Goal: Task Accomplishment & Management: Manage account settings

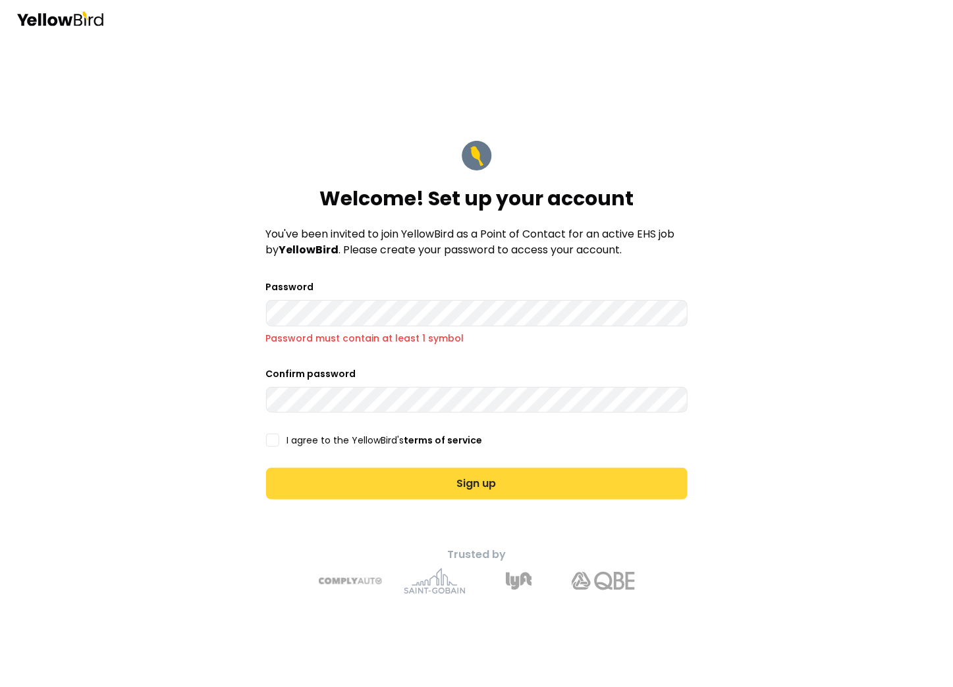
click at [471, 478] on button "Sign up" at bounding box center [476, 484] width 421 height 32
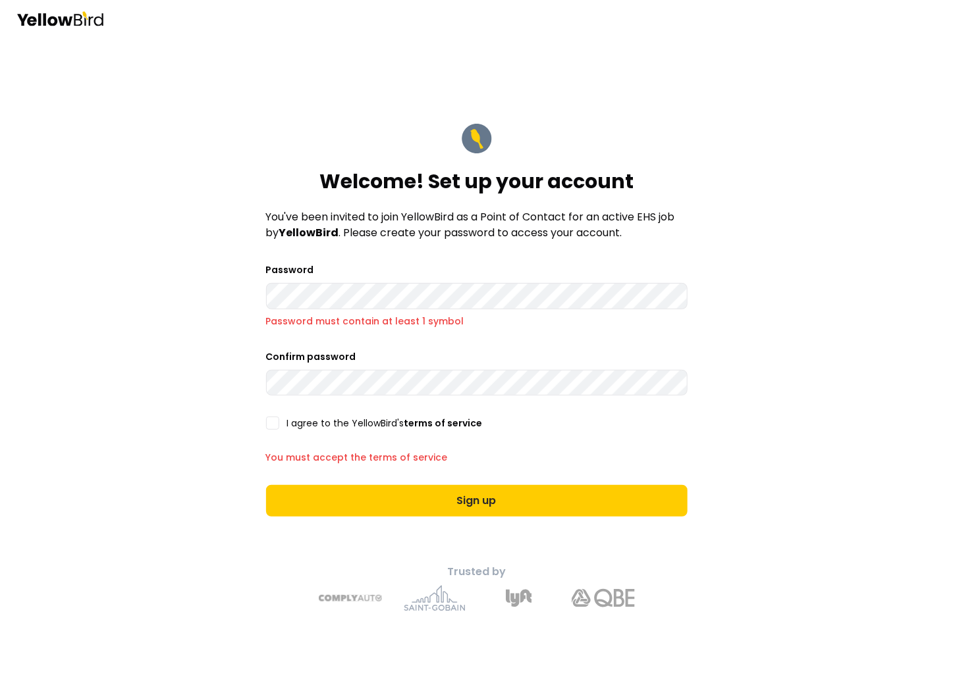
click at [277, 419] on button "I agree to the YellowBird's terms of service" at bounding box center [272, 423] width 13 height 13
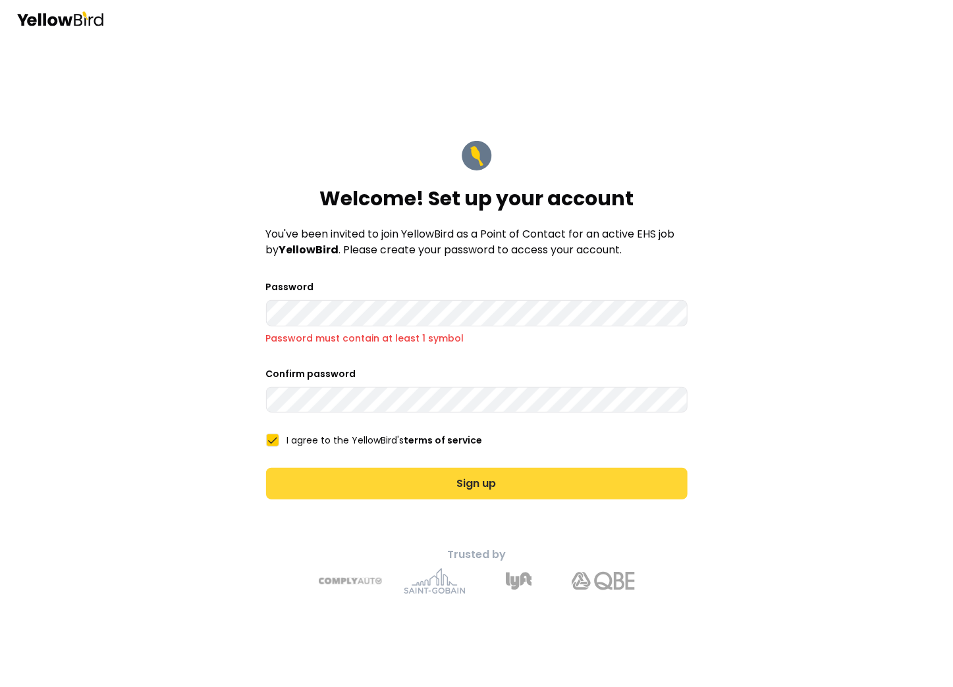
click at [489, 487] on button "Sign up" at bounding box center [476, 484] width 421 height 32
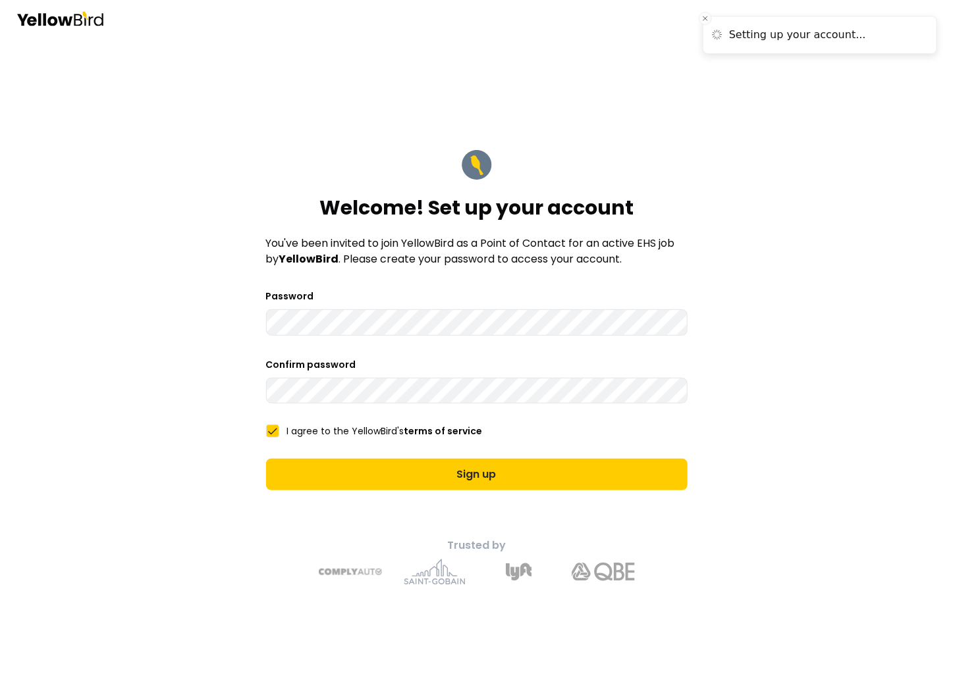
click at [827, 399] on div "Welcome! Set up your account You've been invited to join YellowBird as a Point …" at bounding box center [476, 343] width 953 height 687
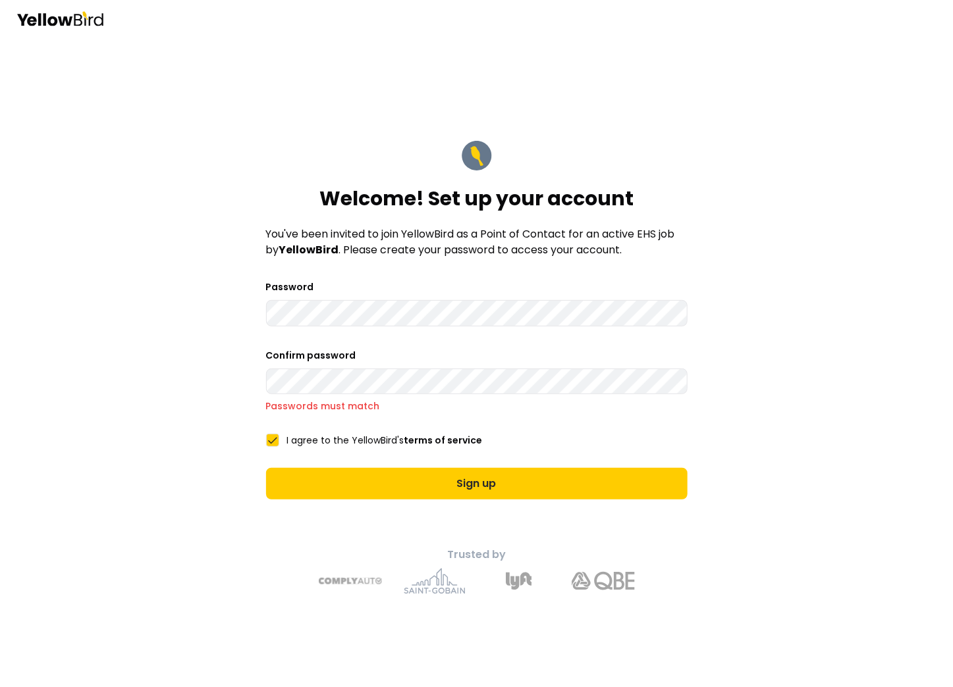
click at [266, 468] on button "Sign up" at bounding box center [476, 484] width 421 height 32
click at [480, 415] on form "Welcome! Set up your account You've been invited to join YellowBird as a Point …" at bounding box center [476, 320] width 442 height 381
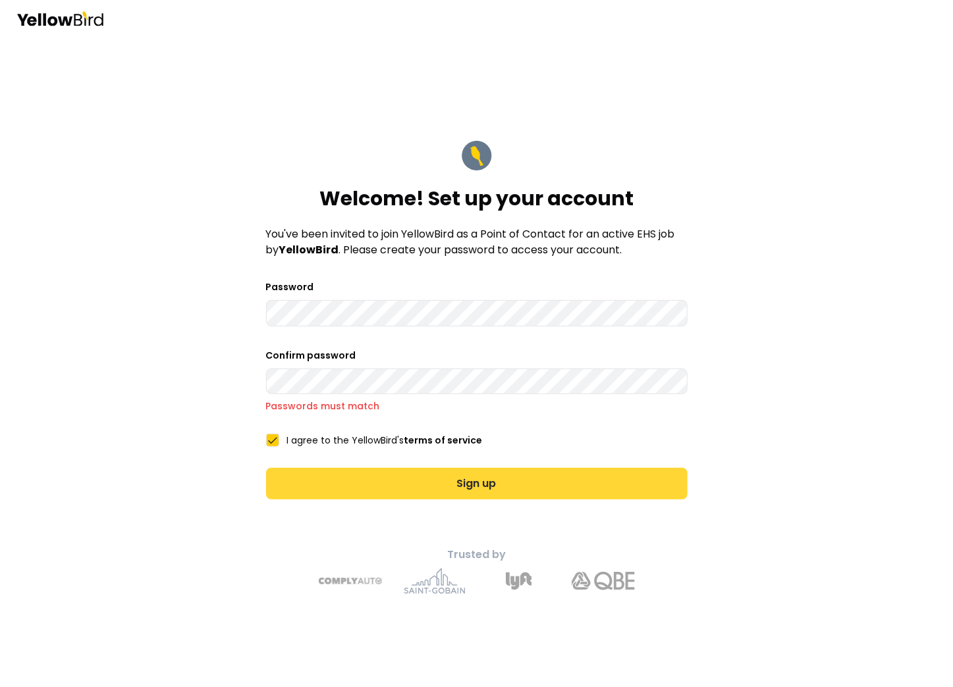
click at [470, 486] on button "Sign up" at bounding box center [476, 484] width 421 height 32
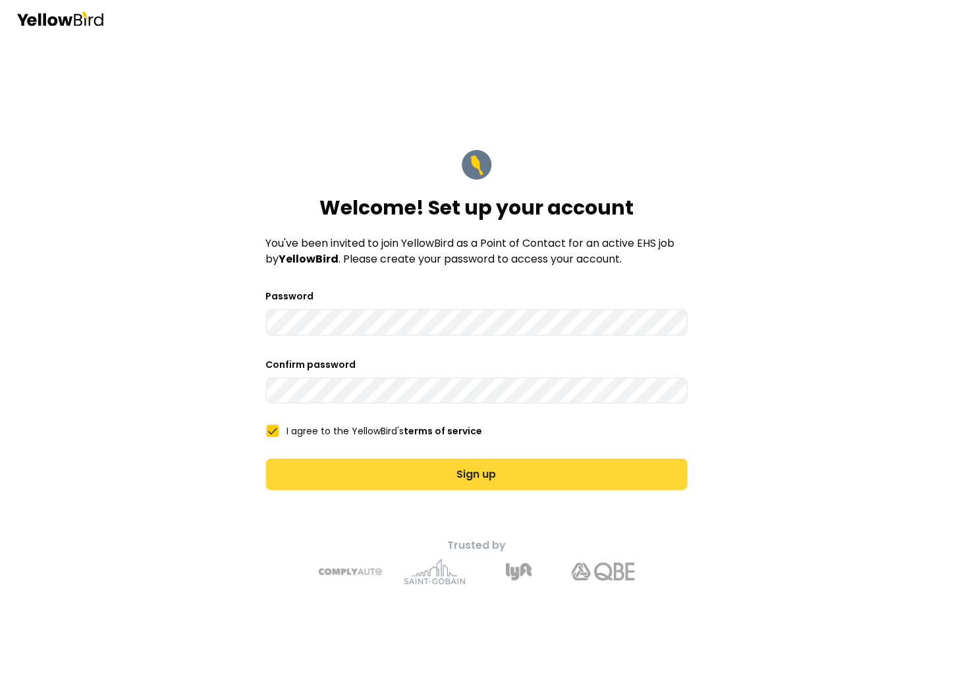
click at [442, 475] on button "Sign up" at bounding box center [476, 475] width 421 height 32
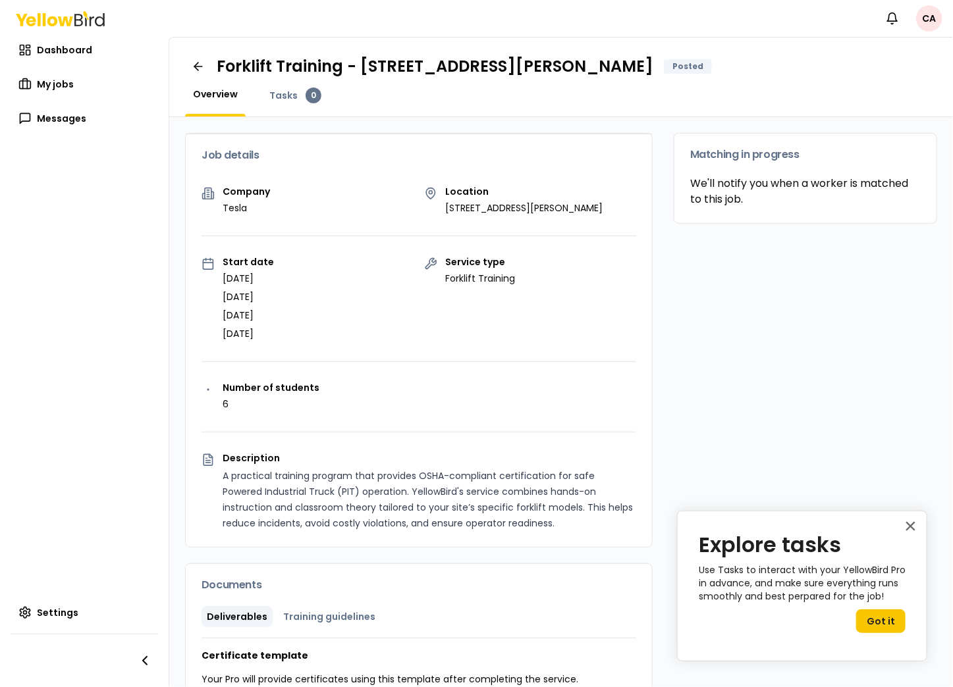
click at [274, 329] on p "[DATE]" at bounding box center [248, 333] width 51 height 13
drag, startPoint x: 215, startPoint y: 273, endPoint x: 325, endPoint y: 335, distance: 126.5
click at [329, 356] on div "Company Tesla Location [STREET_ADDRESS][PERSON_NAME] Start date [DATE] [DATE] […" at bounding box center [419, 367] width 466 height 360
click at [336, 324] on div "Start date [DATE] [DATE] [DATE] [DATE]" at bounding box center [307, 298] width 212 height 83
click at [469, 292] on div "Service type Forklift Training" at bounding box center [530, 298] width 212 height 83
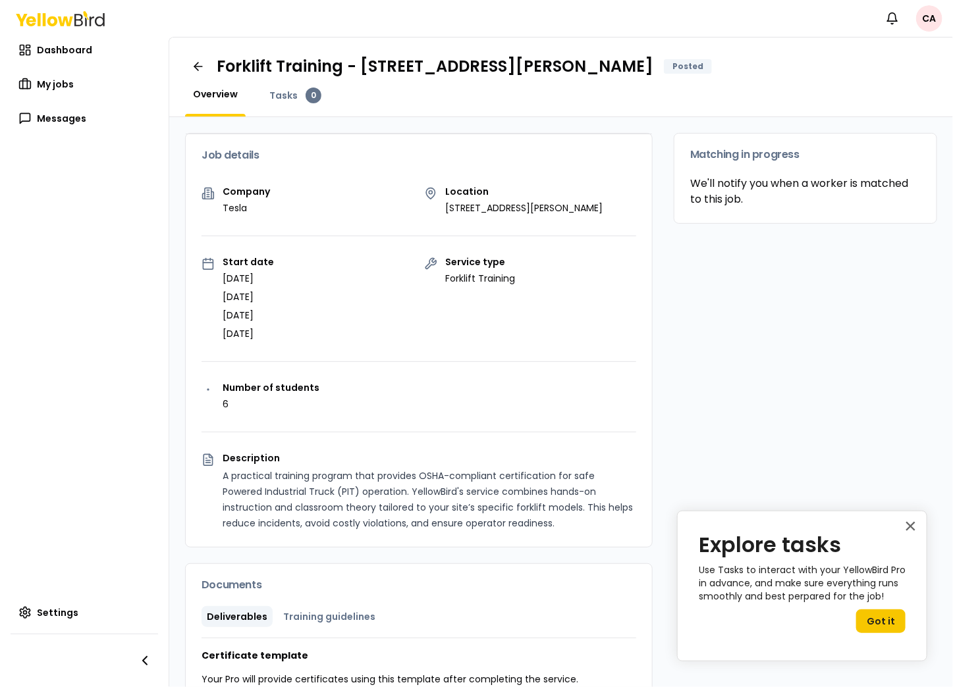
click at [605, 295] on div "Service type Forklift Training" at bounding box center [530, 298] width 212 height 83
click at [309, 103] on div "Tasks 0" at bounding box center [295, 102] width 68 height 29
click at [206, 92] on span "Overview" at bounding box center [215, 94] width 45 height 13
click at [272, 90] on span "Tasks" at bounding box center [283, 95] width 28 height 13
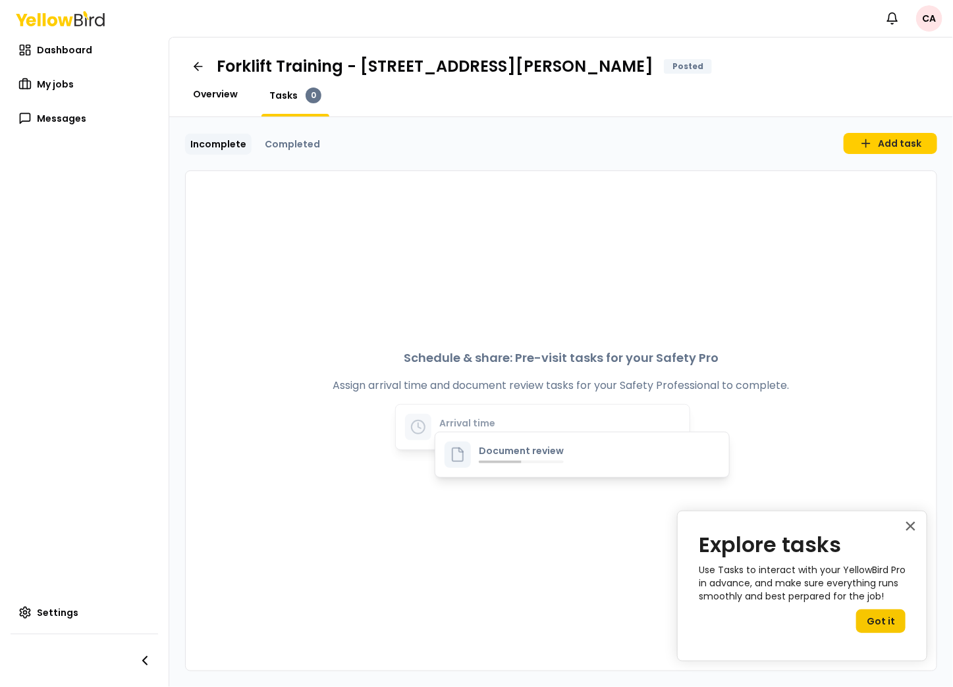
click at [227, 94] on span "Overview" at bounding box center [215, 94] width 45 height 13
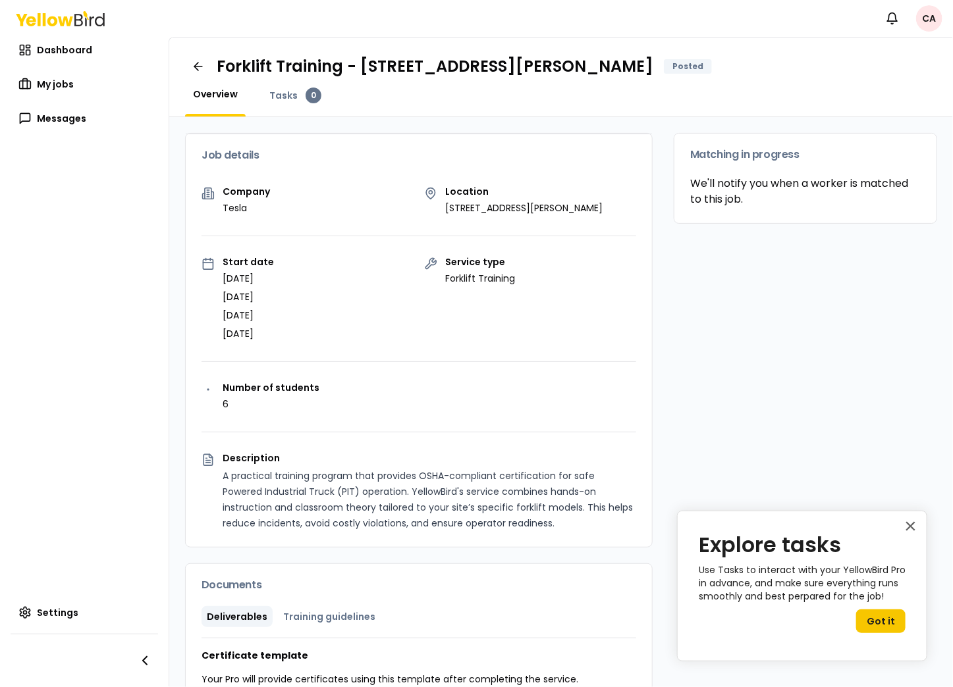
click at [928, 23] on html "Notifications CA Dashboard My jobs Messages Settings Forklift Training - [STREE…" at bounding box center [476, 343] width 953 height 687
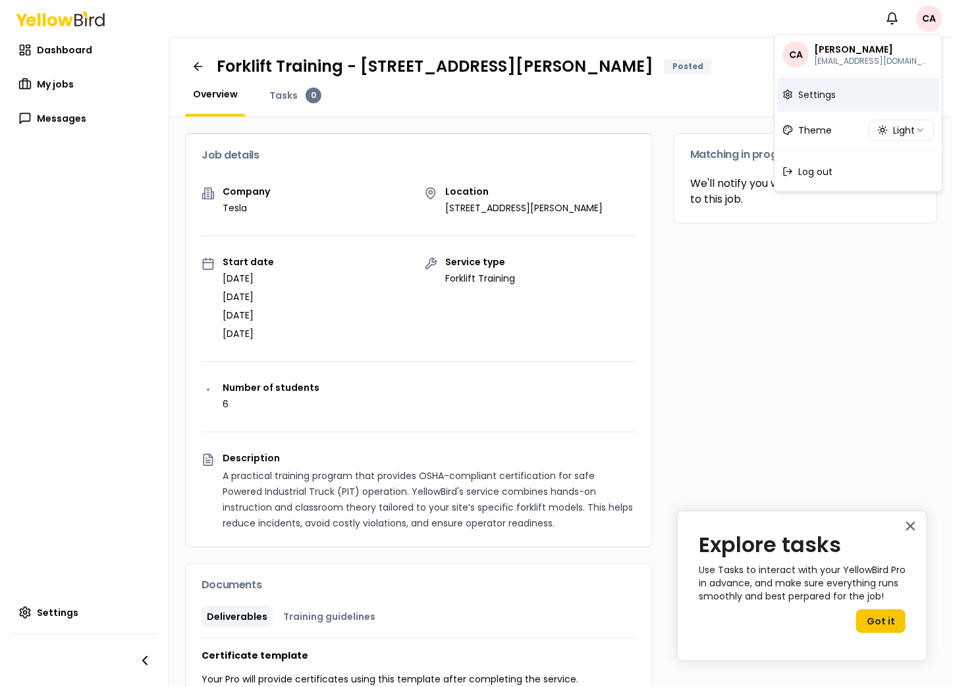
click at [822, 104] on link "Settings" at bounding box center [858, 95] width 162 height 34
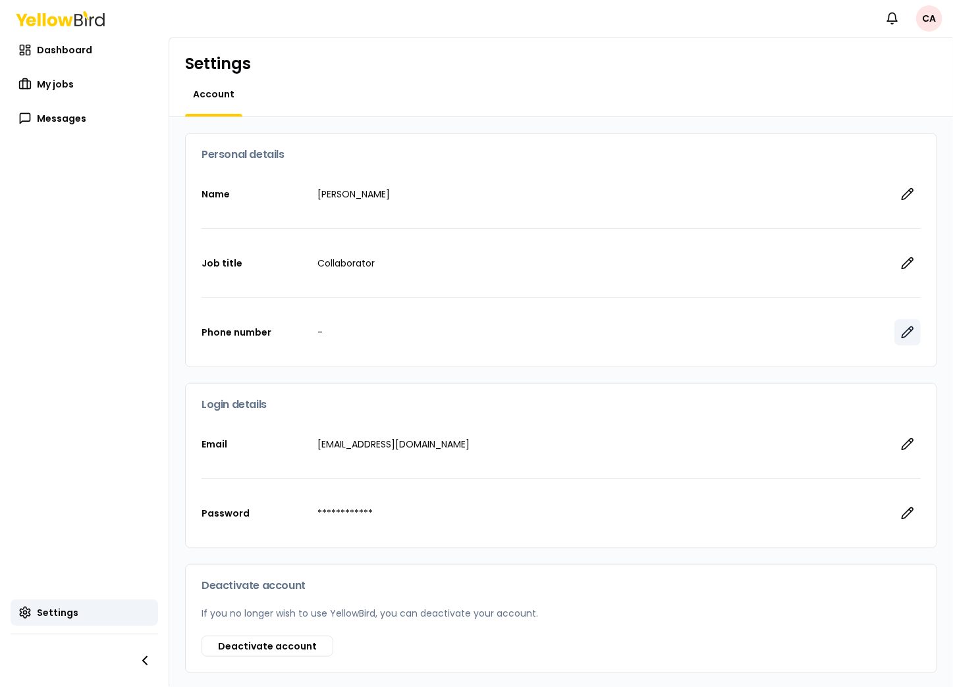
click at [894, 330] on button "button" at bounding box center [907, 332] width 26 height 26
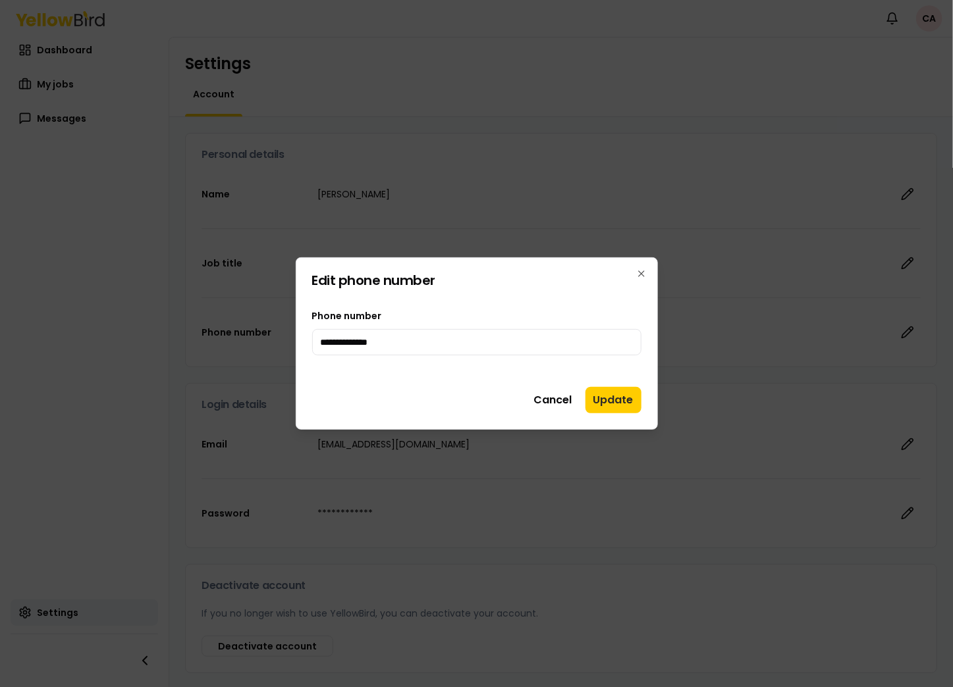
type input "**********"
click at [614, 402] on button "Update" at bounding box center [613, 400] width 56 height 26
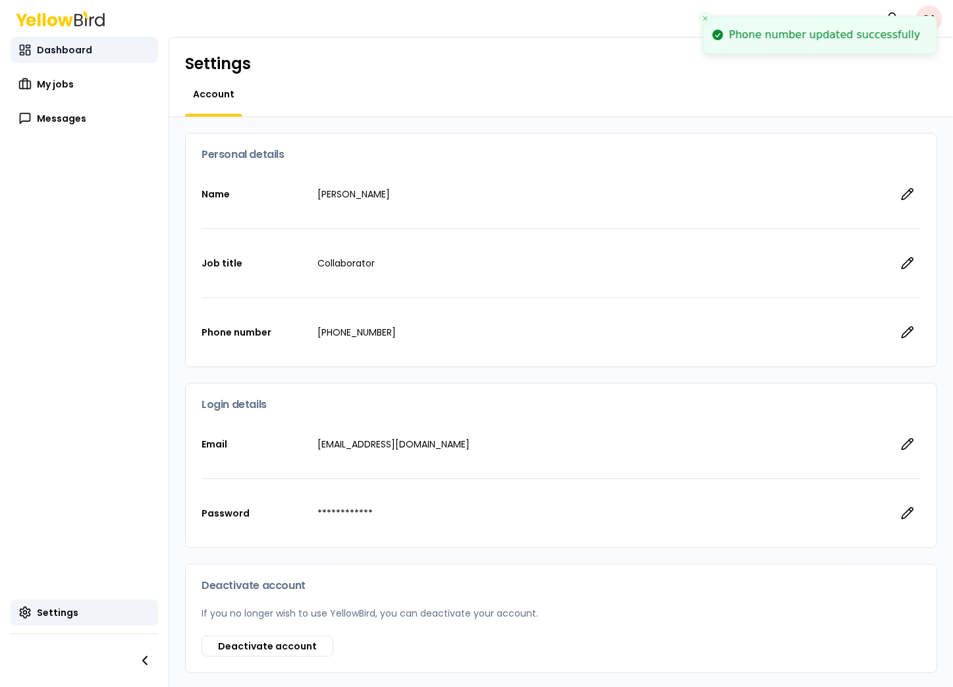
click at [74, 51] on span "Dashboard" at bounding box center [64, 49] width 55 height 13
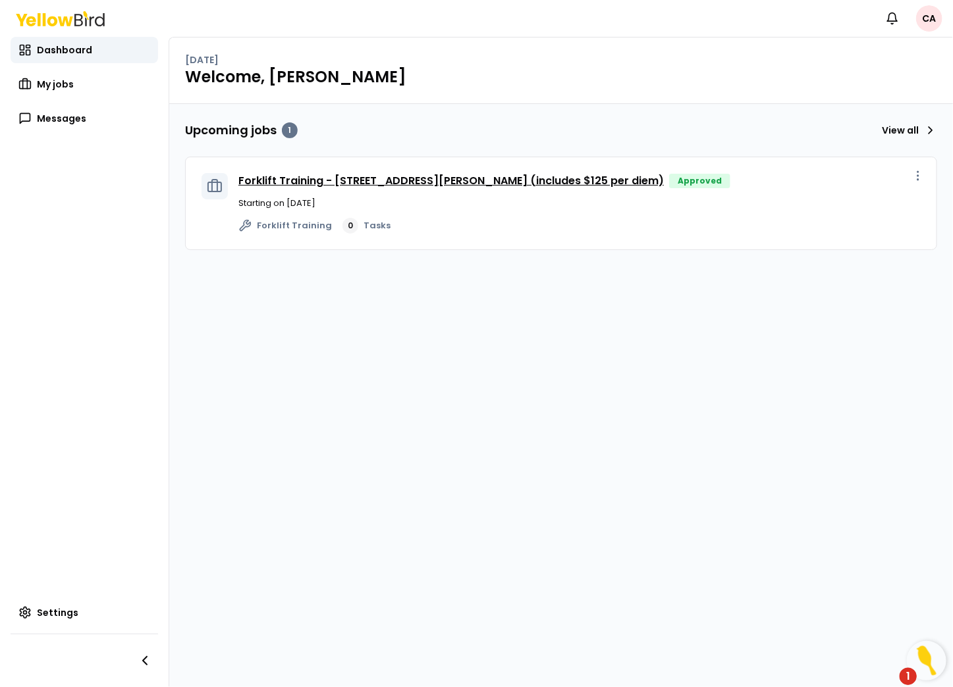
click at [410, 182] on link "Forklift Training - [STREET_ADDRESS][PERSON_NAME] (includes $125 per diem)" at bounding box center [450, 180] width 425 height 15
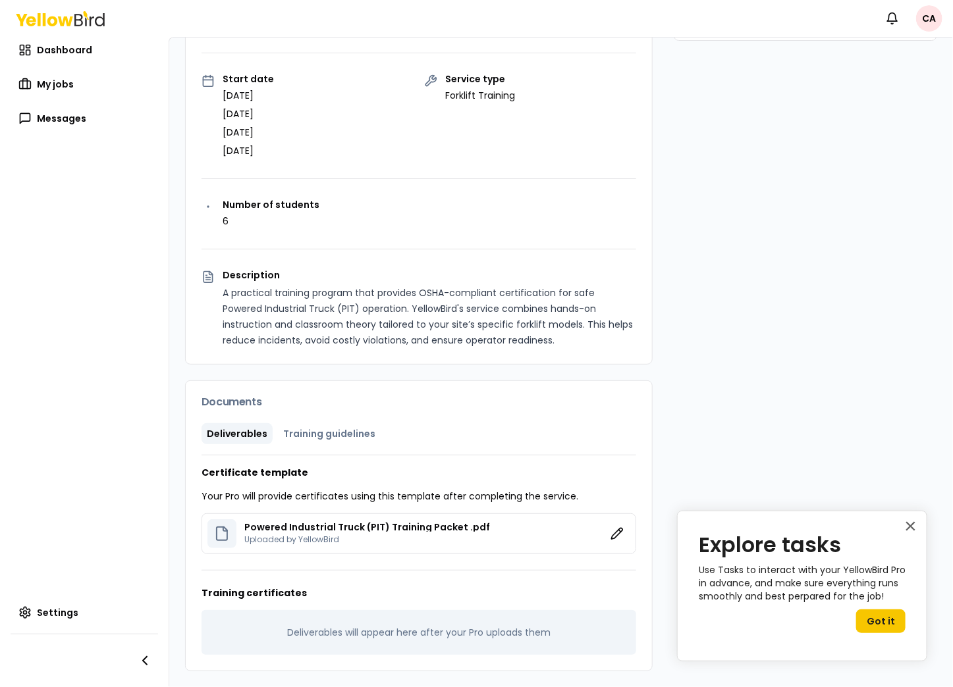
scroll to position [198, 0]
click at [329, 435] on button "Training guidelines" at bounding box center [329, 433] width 103 height 21
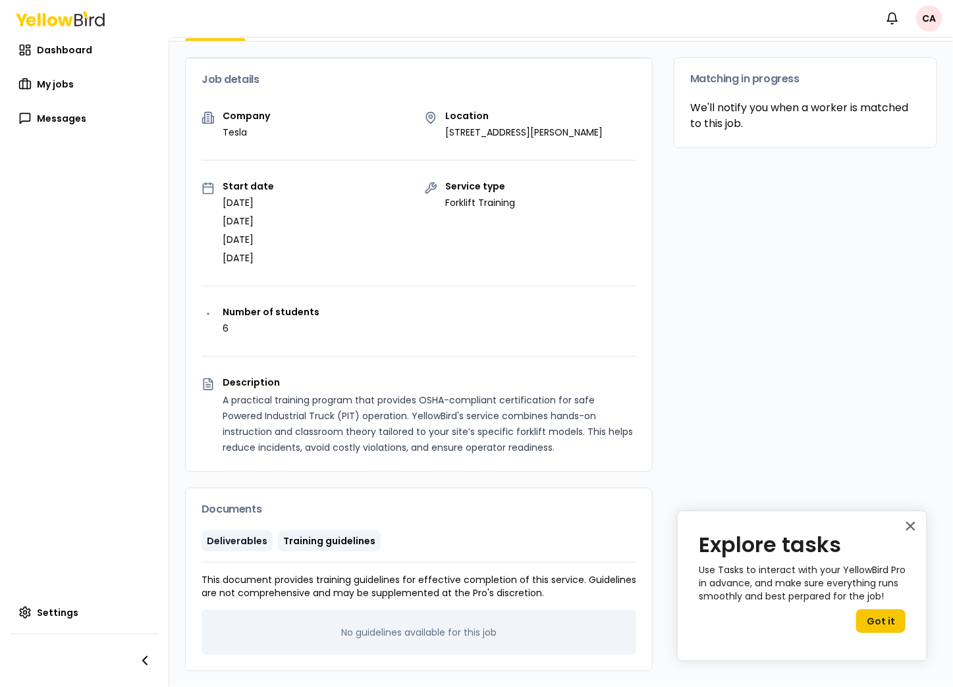
click at [225, 535] on button "Deliverables" at bounding box center [236, 541] width 71 height 21
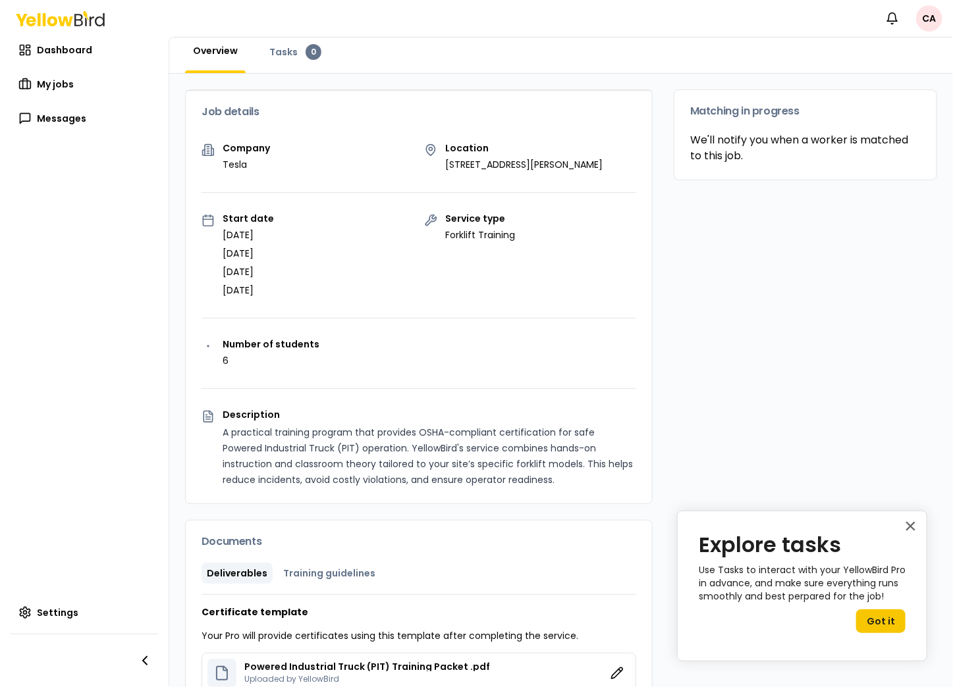
scroll to position [0, 0]
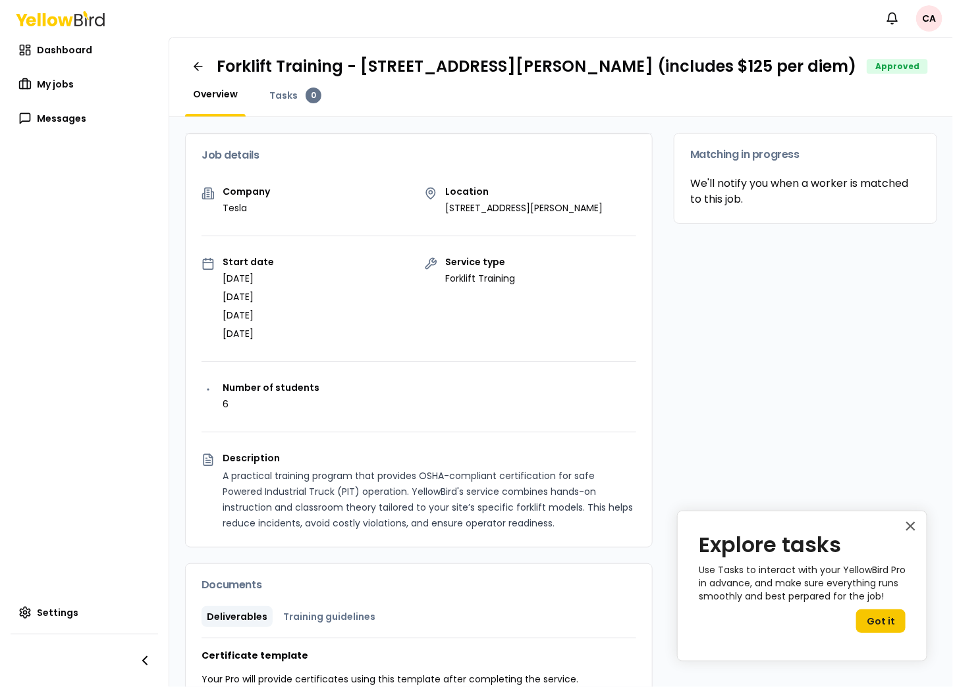
drag, startPoint x: 252, startPoint y: 182, endPoint x: 186, endPoint y: 203, distance: 69.3
click at [252, 176] on div "Job details" at bounding box center [419, 155] width 466 height 42
